Goal: Information Seeking & Learning: Check status

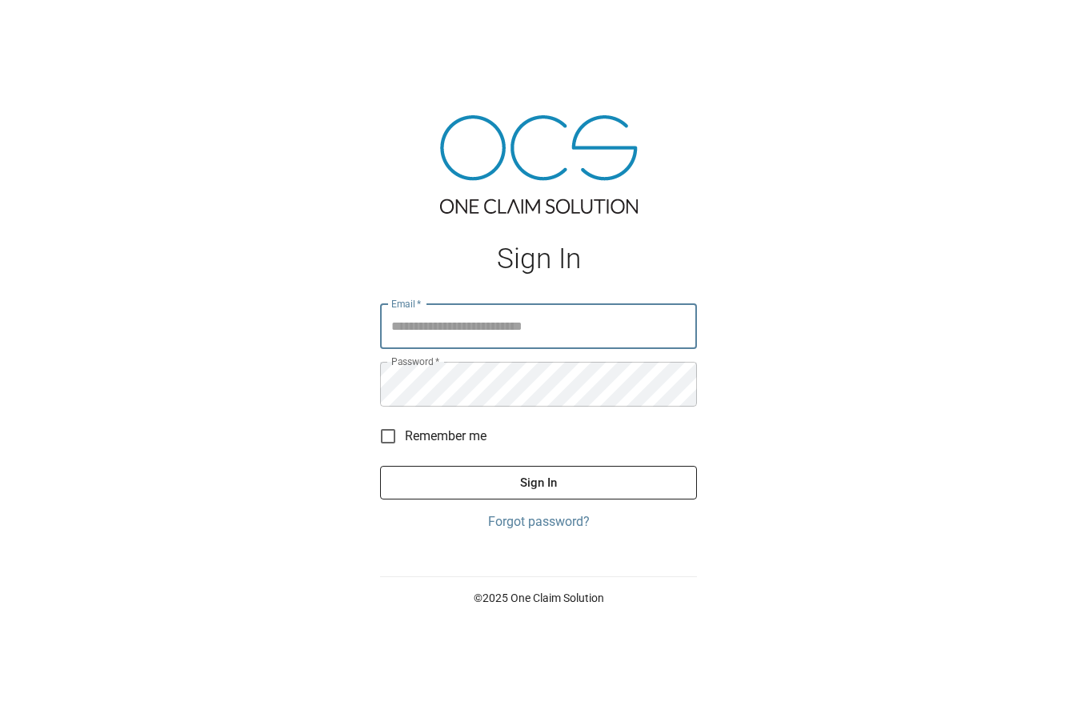
type input "**********"
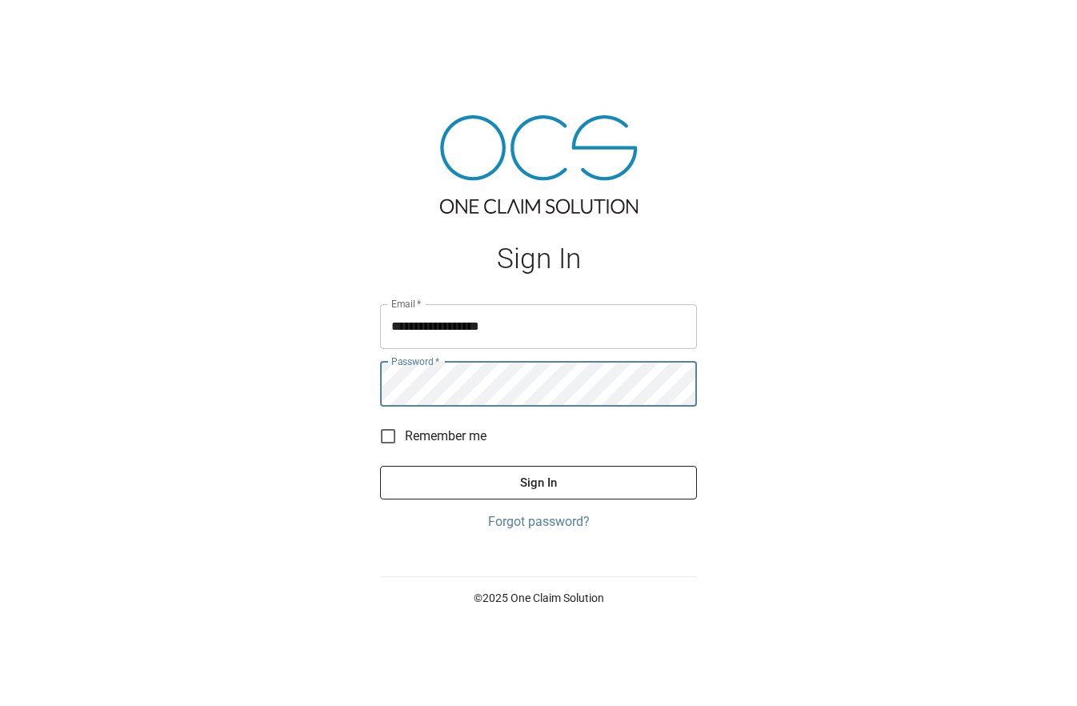
click at [525, 479] on button "Sign In" at bounding box center [538, 483] width 317 height 34
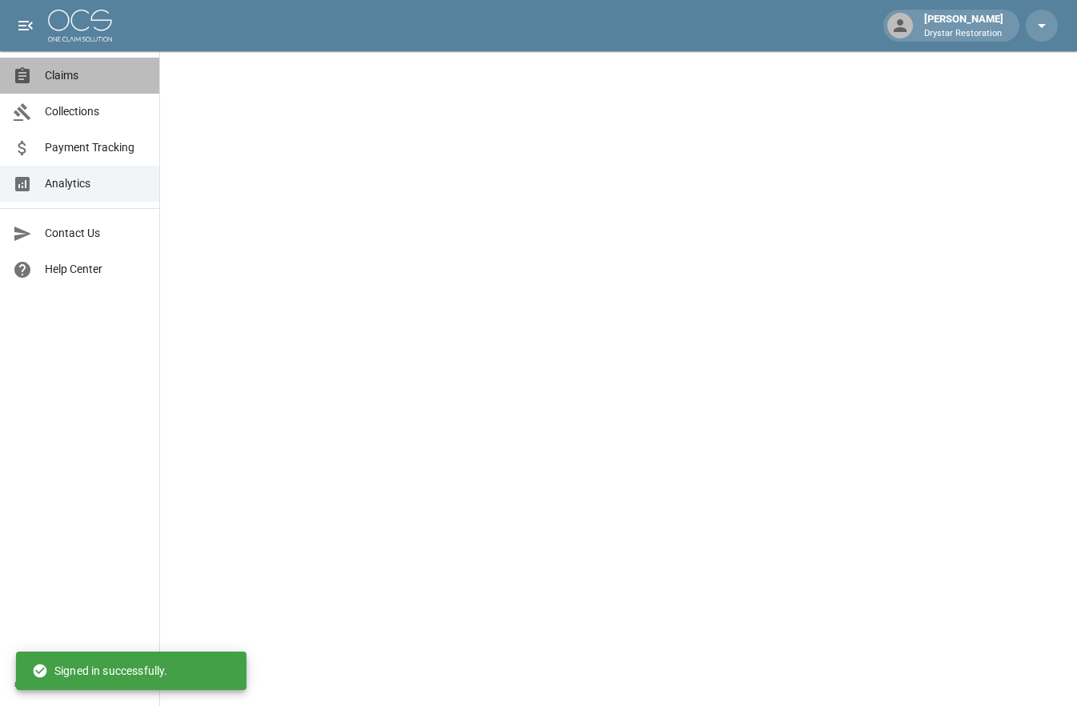
click at [19, 71] on icon at bounding box center [22, 75] width 14 height 16
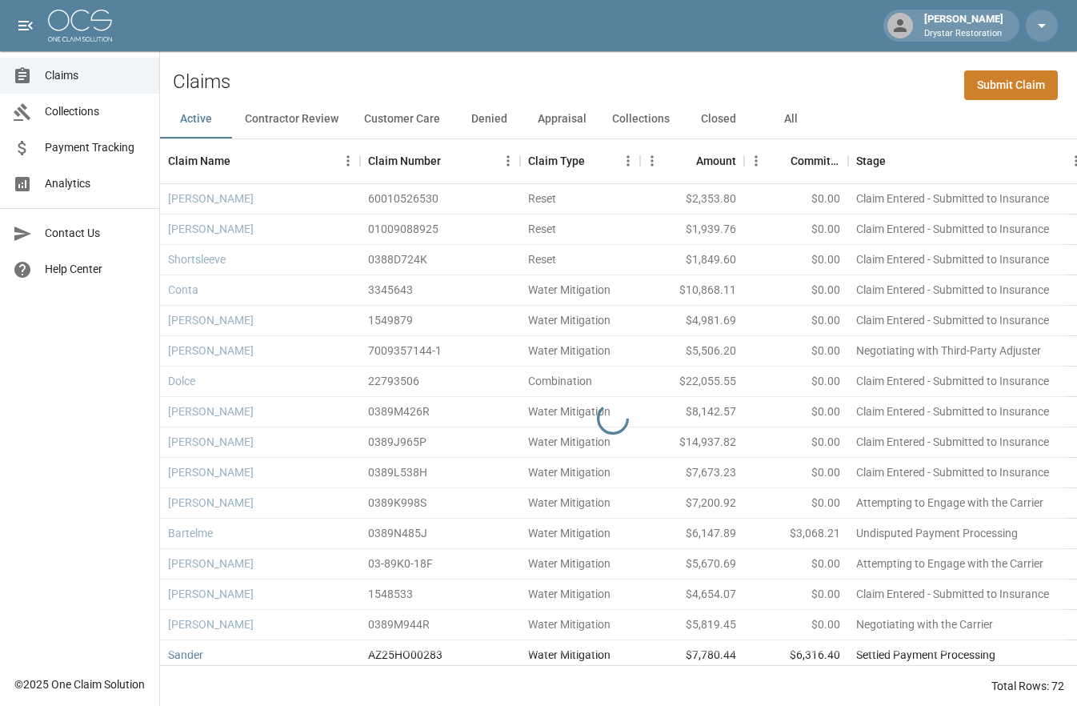
click at [791, 111] on button "All" at bounding box center [790, 119] width 72 height 38
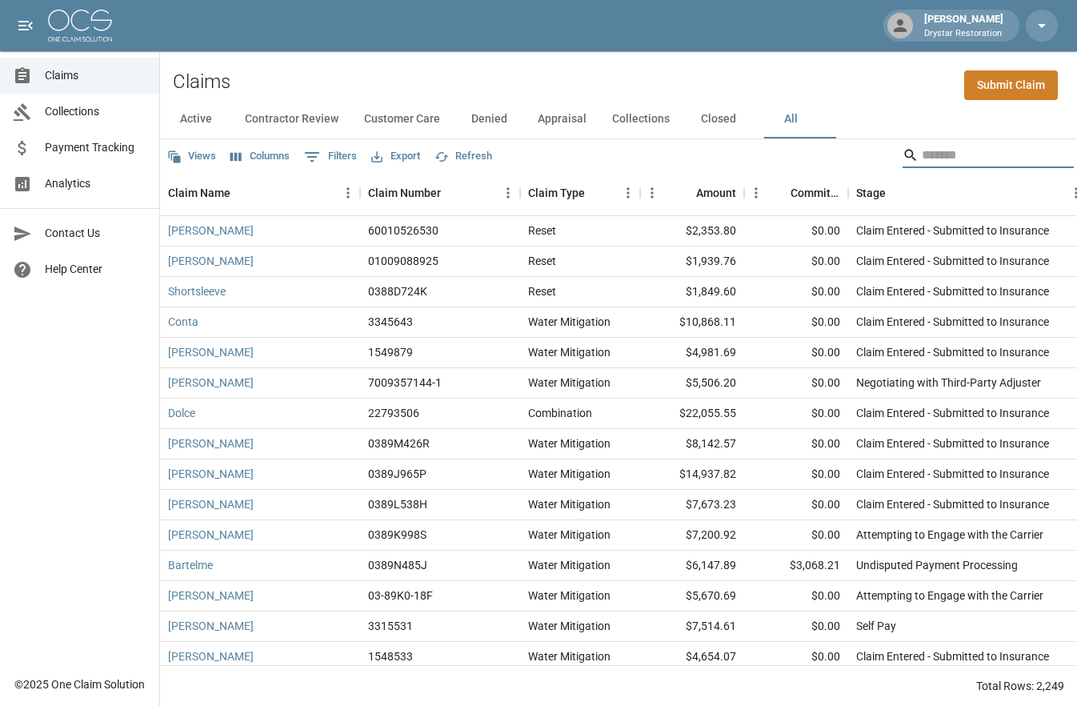
click at [922, 150] on input "Search" at bounding box center [986, 155] width 128 height 26
paste input "**********"
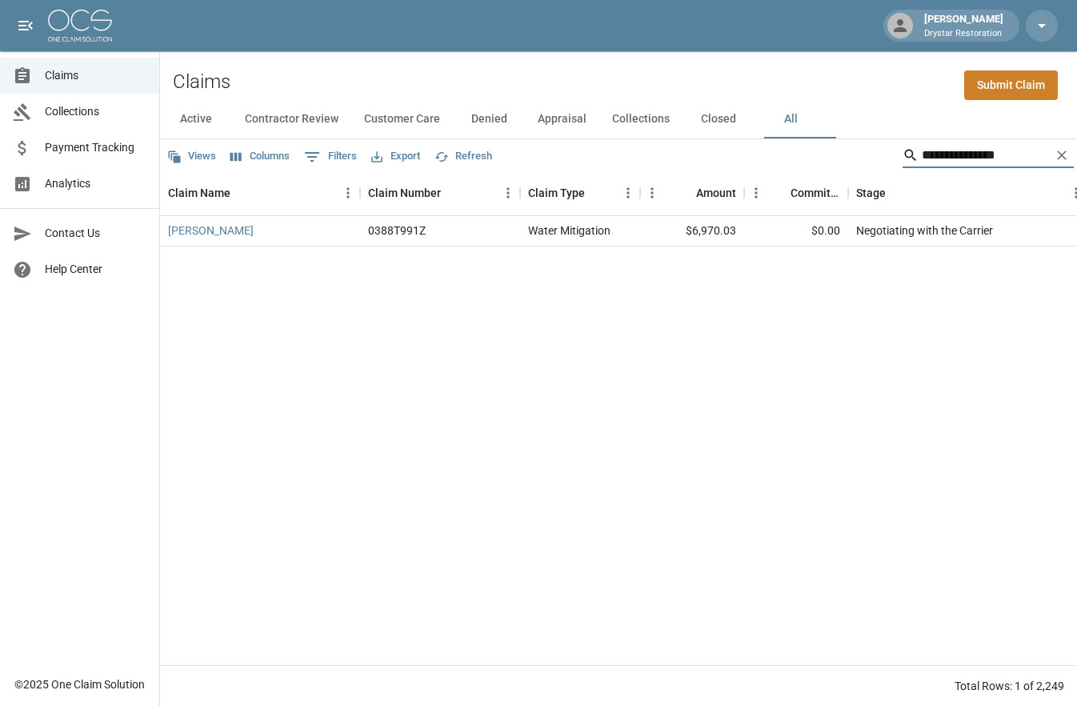
type input "**********"
click at [670, 226] on div "$6,970.03" at bounding box center [692, 231] width 104 height 30
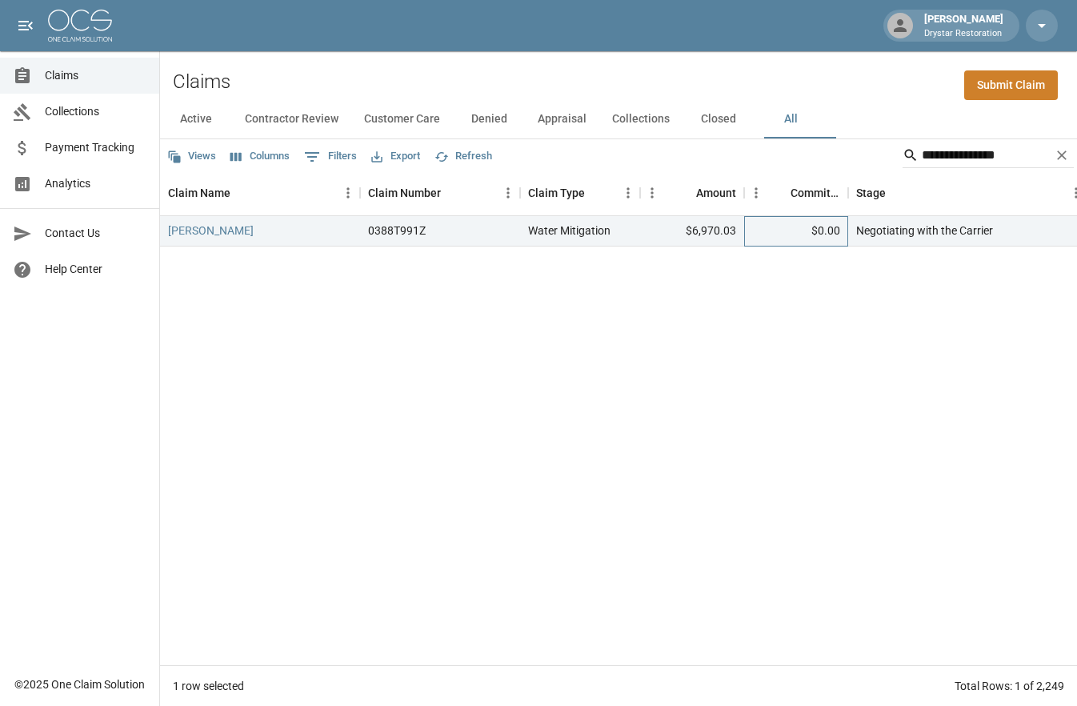
click at [813, 237] on div "$0.00" at bounding box center [796, 231] width 104 height 30
click at [678, 237] on div "$6,970.03" at bounding box center [692, 231] width 104 height 30
click at [534, 235] on div "Water Mitigation" at bounding box center [569, 230] width 82 height 16
click at [409, 235] on div "0388T991Z" at bounding box center [397, 230] width 58 height 16
click at [878, 241] on div "Negotiating with the Carrier" at bounding box center [968, 231] width 240 height 30
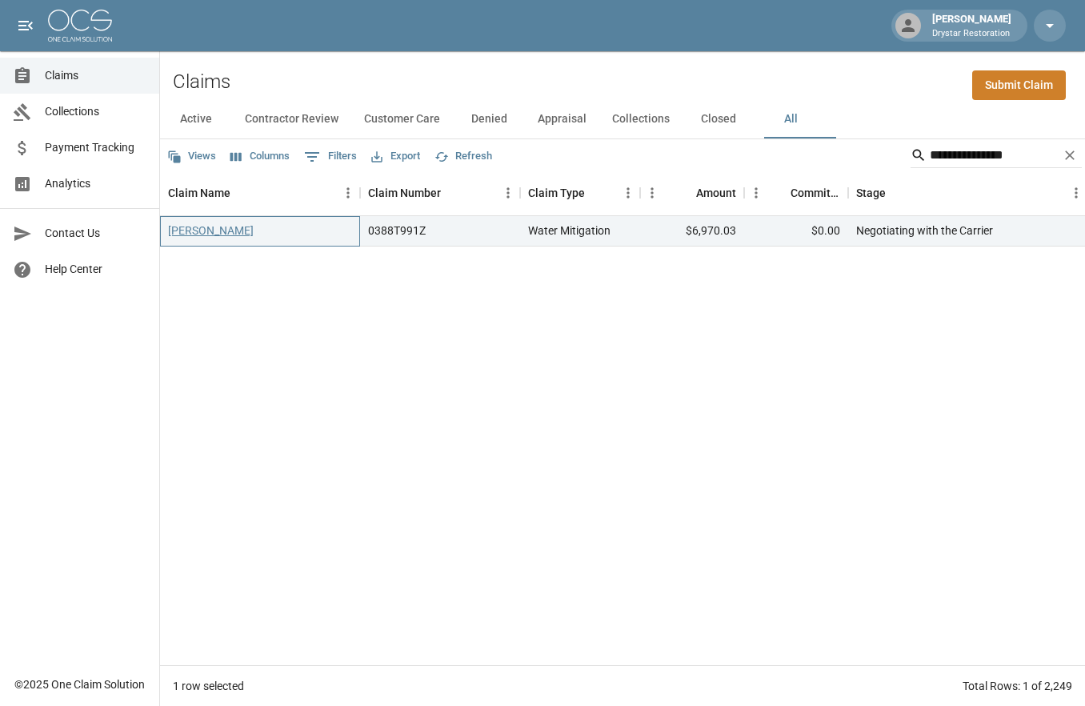
click at [187, 224] on link "[PERSON_NAME]" at bounding box center [211, 230] width 86 height 16
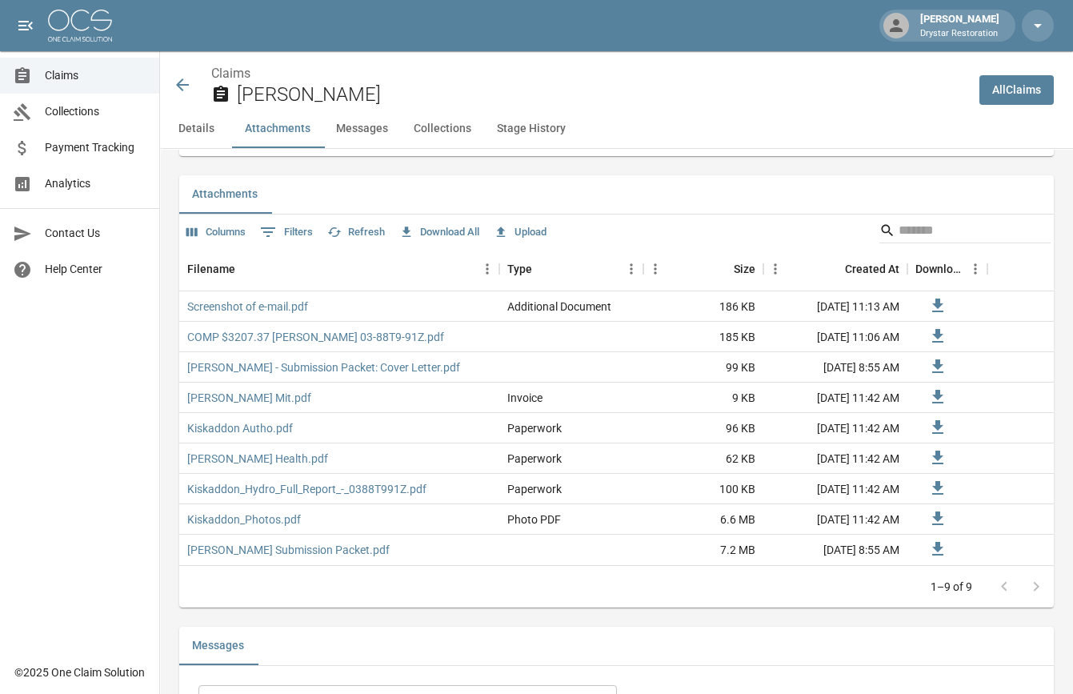
scroll to position [1298, 0]
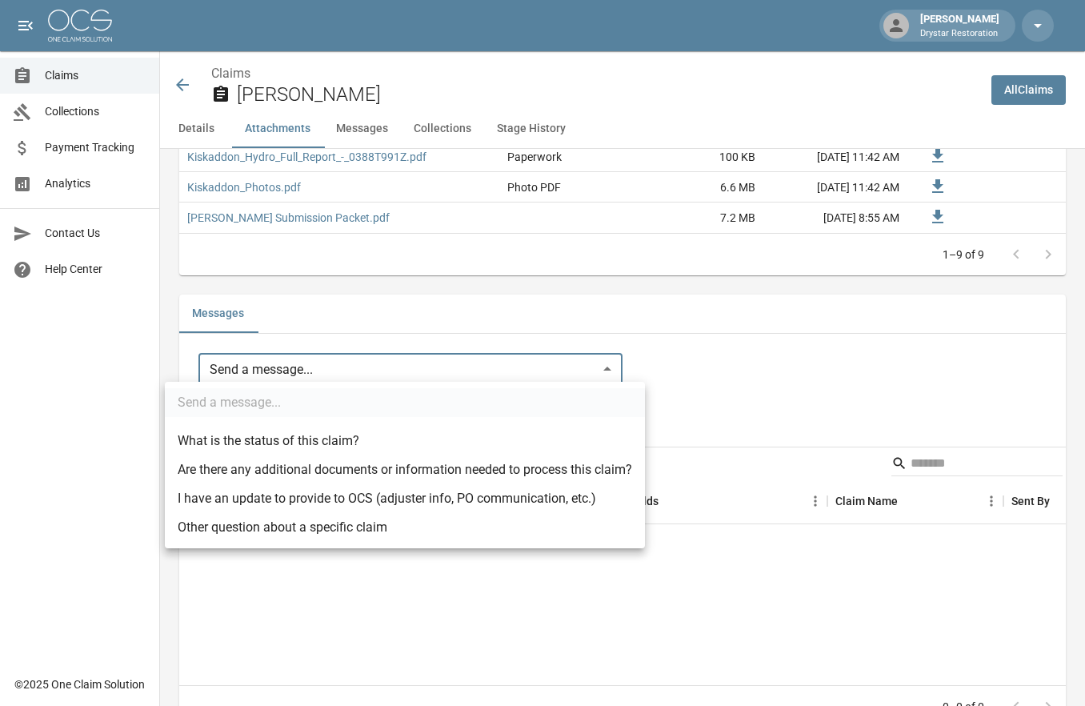
click at [291, 373] on body "[PERSON_NAME] Drystar Restoration Claims Collections Payment Tracking Analytics…" at bounding box center [542, 62] width 1085 height 2720
click at [818, 369] on div at bounding box center [542, 353] width 1085 height 706
